Goal: Task Accomplishment & Management: Complete application form

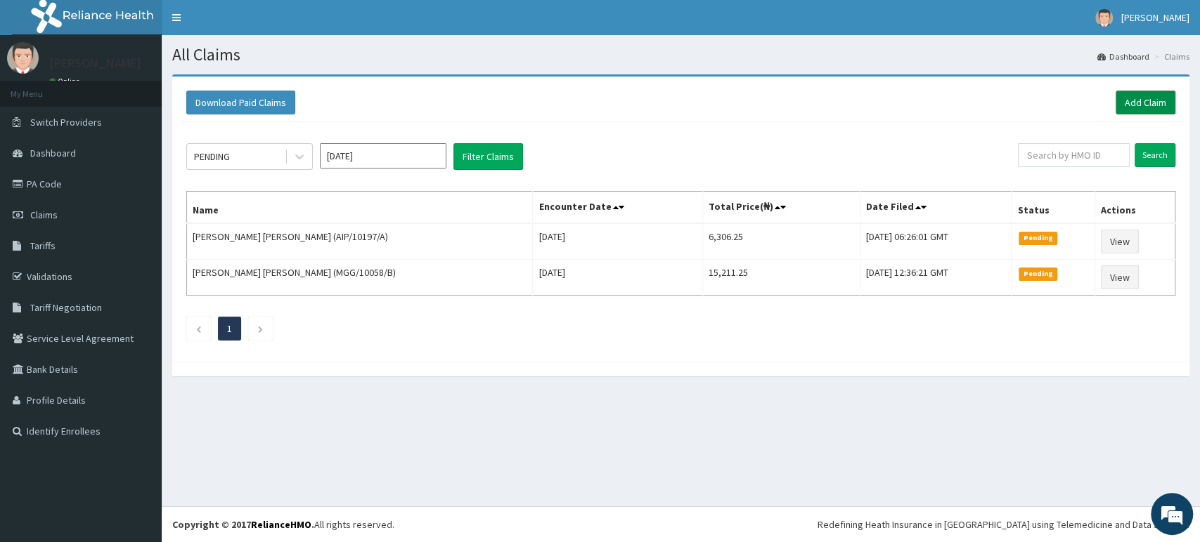
click at [1133, 96] on link "Add Claim" at bounding box center [1145, 103] width 60 height 24
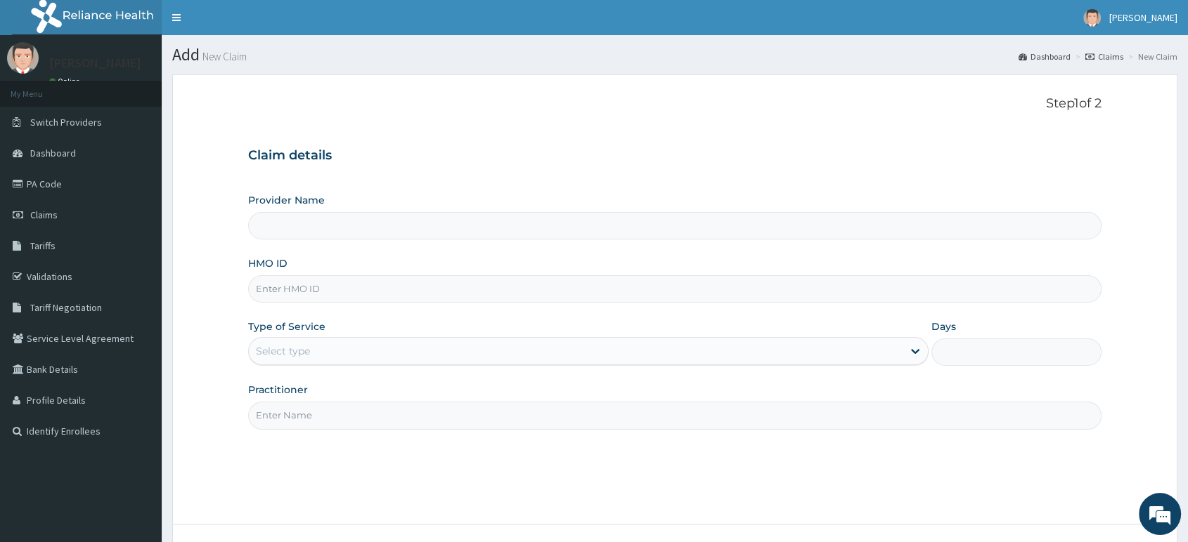
paste input "DGB/10023/A"
type input "DGB/10023/A"
type input "[GEOGRAPHIC_DATA] & Maternity Home"
type input "DGB/10023/A"
click at [337, 343] on div "Select type" at bounding box center [576, 351] width 654 height 22
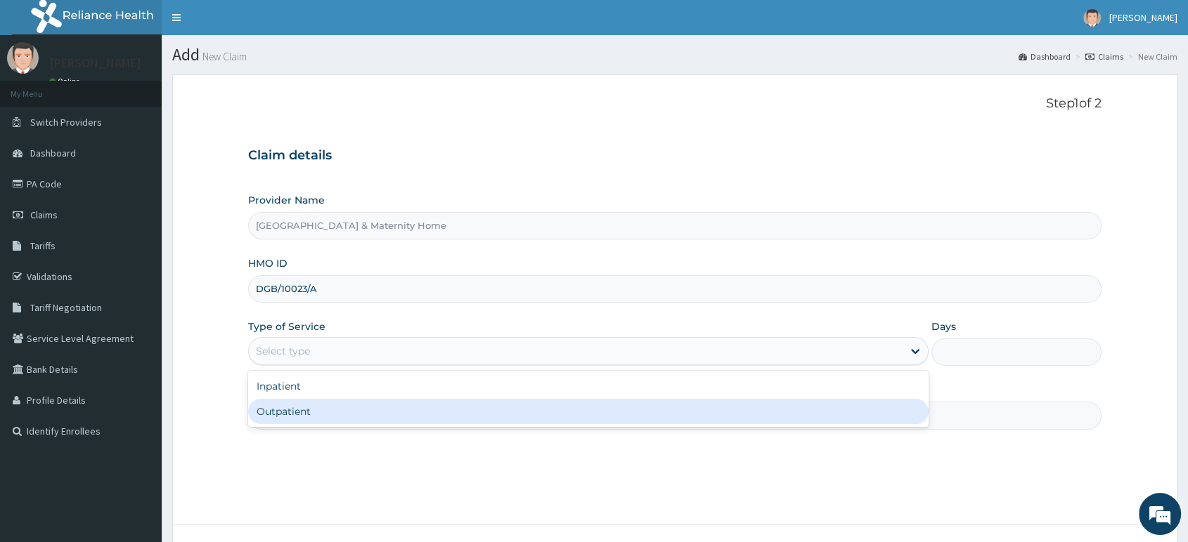
click at [332, 413] on div "Outpatient" at bounding box center [588, 411] width 680 height 25
type input "1"
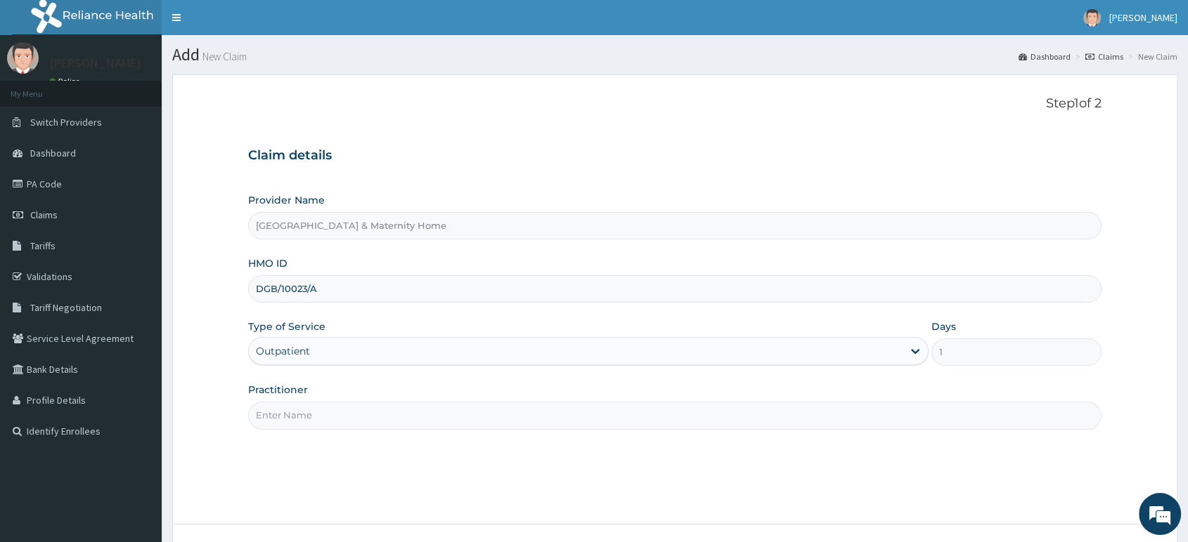
click at [332, 413] on input "Practitioner" at bounding box center [674, 415] width 853 height 27
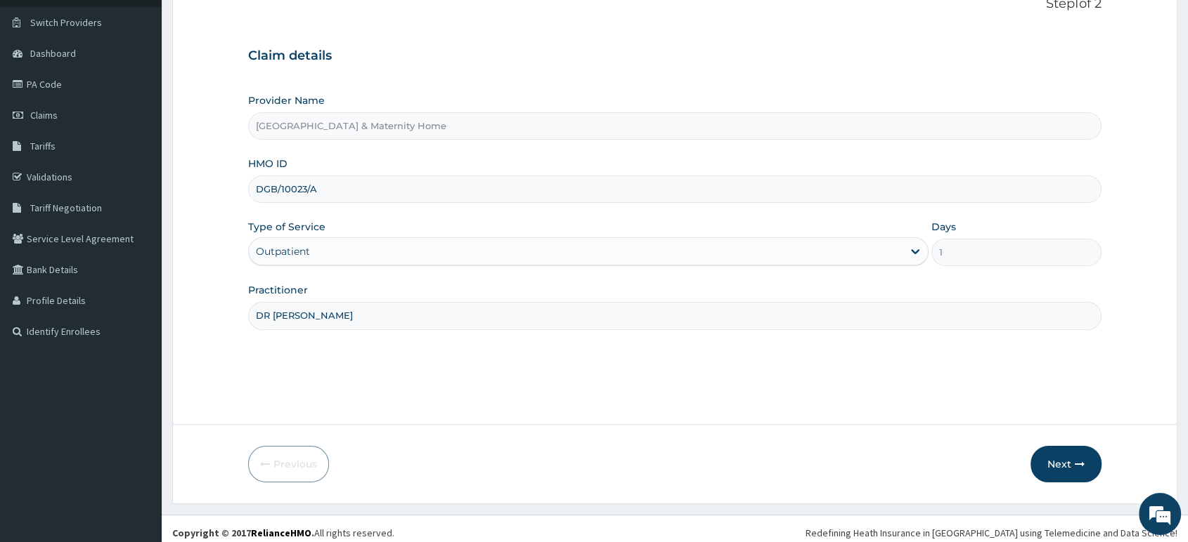
scroll to position [108, 0]
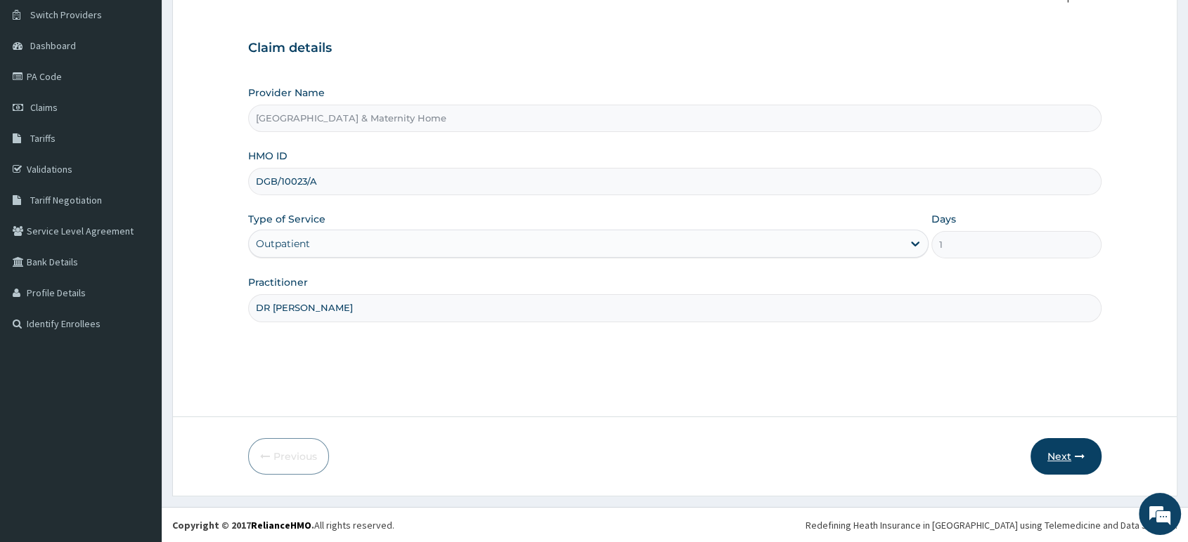
type input "DR MAMA"
click at [1063, 457] on button "Next" at bounding box center [1065, 456] width 71 height 37
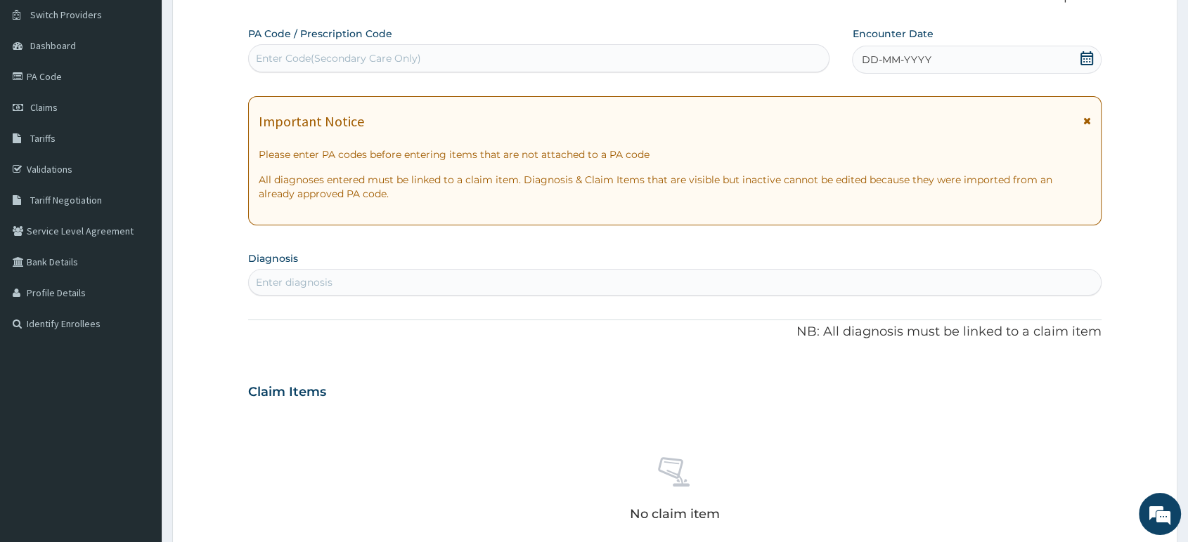
scroll to position [0, 0]
click at [1085, 58] on icon at bounding box center [1086, 58] width 13 height 14
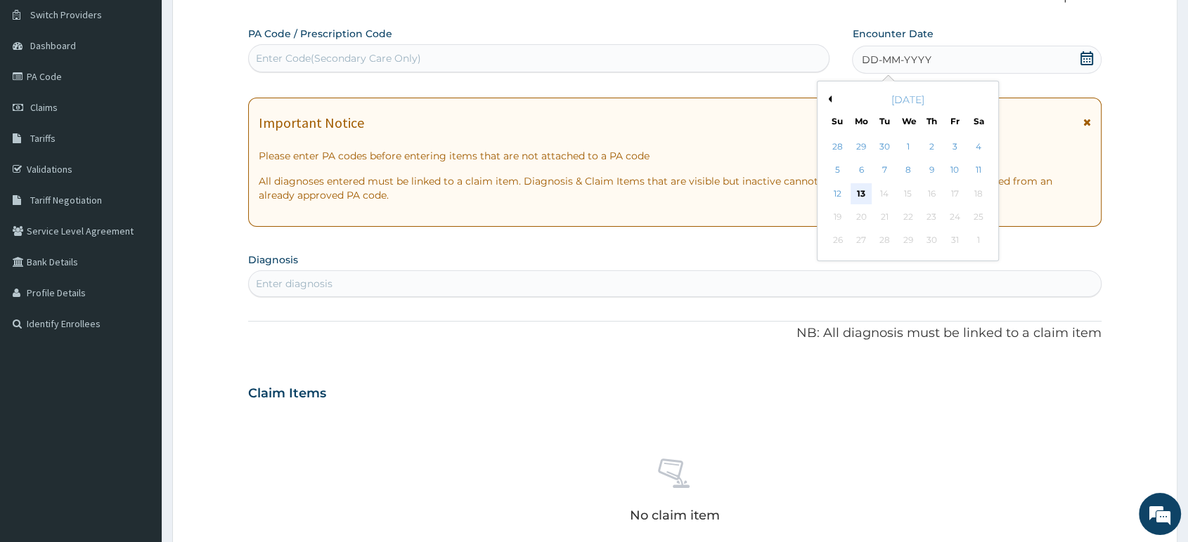
click at [859, 188] on div "13" at bounding box center [860, 193] width 21 height 21
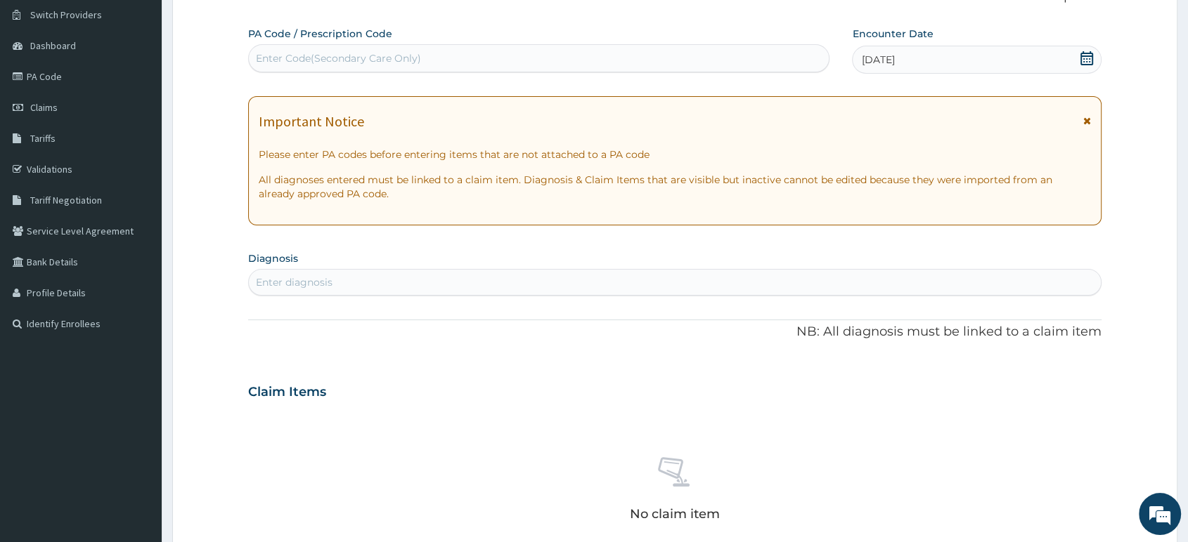
click at [1091, 118] on div "Important Notice Please enter PA codes before entering items that are not attac…" at bounding box center [674, 160] width 853 height 129
click at [1086, 119] on icon at bounding box center [1087, 121] width 8 height 10
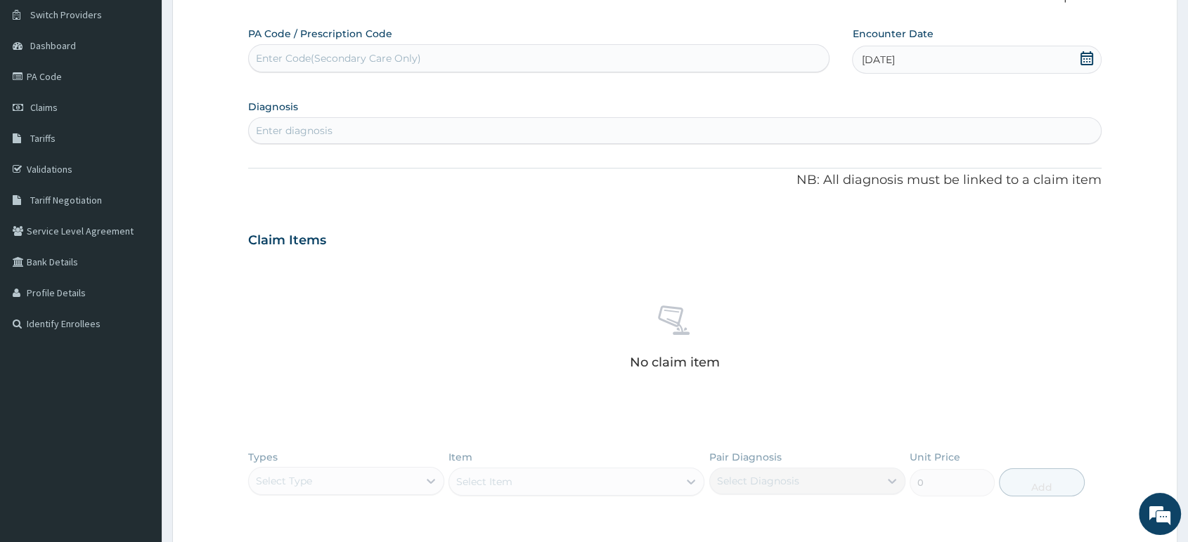
click at [375, 55] on div "Enter Code(Secondary Care Only)" at bounding box center [338, 58] width 165 height 14
paste input "PA/6DF99F"
type input "PA/6DF99F"
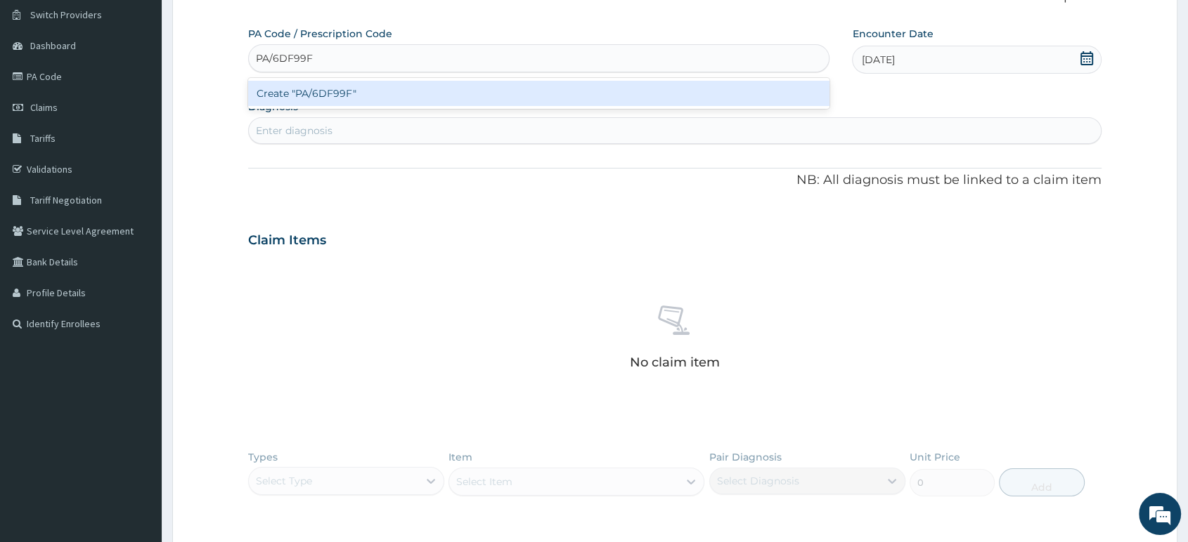
click at [368, 88] on div "Create "PA/6DF99F"" at bounding box center [538, 93] width 581 height 25
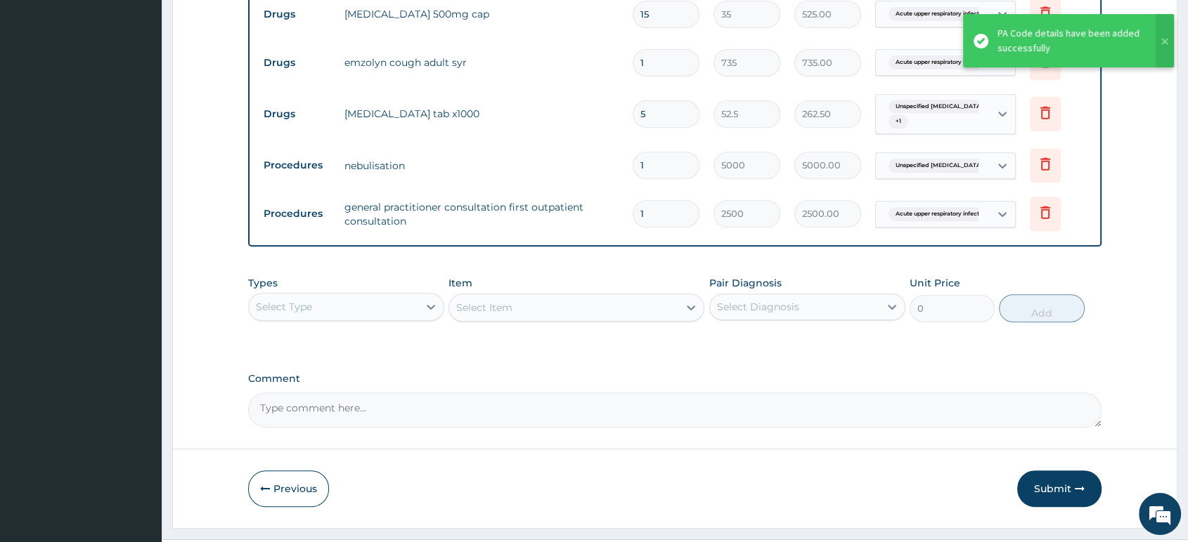
scroll to position [599, 0]
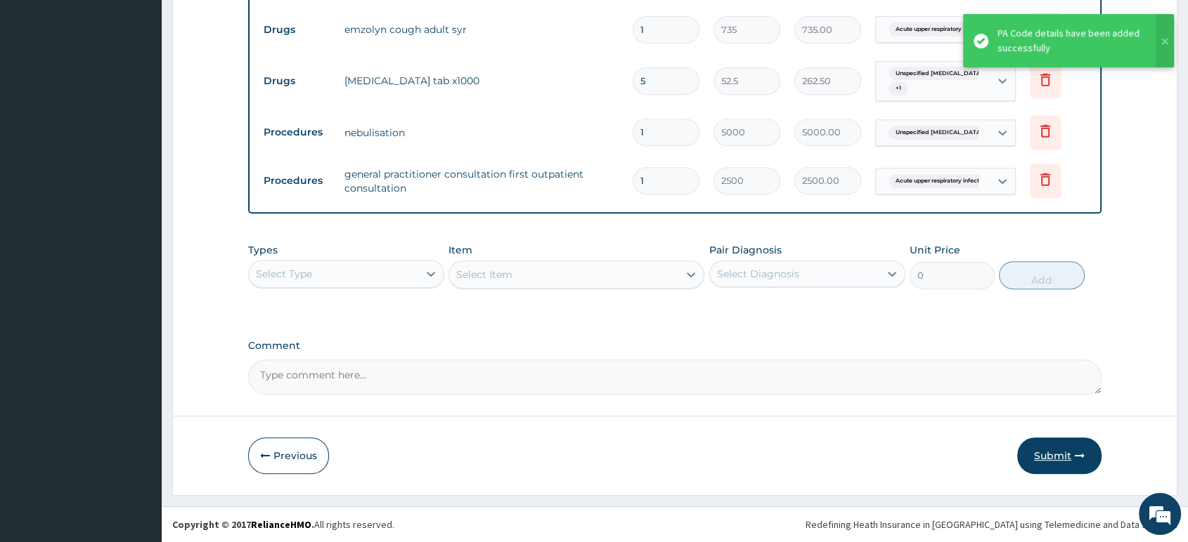
click at [1066, 449] on button "Submit" at bounding box center [1059, 456] width 84 height 37
